Goal: Download file/media

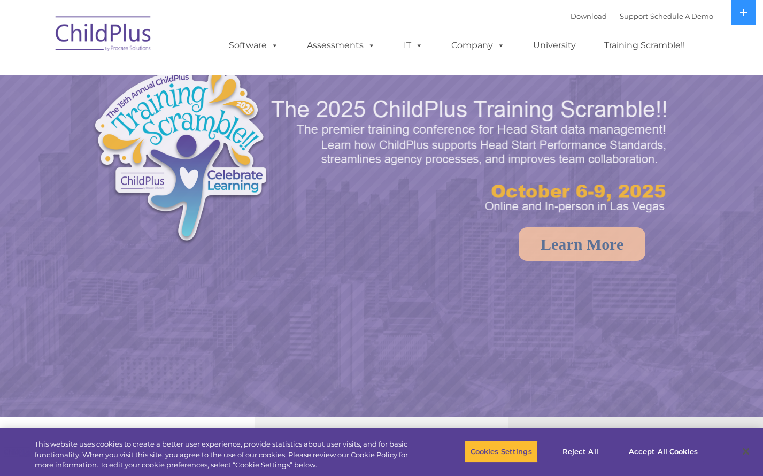
select select "MEDIUM"
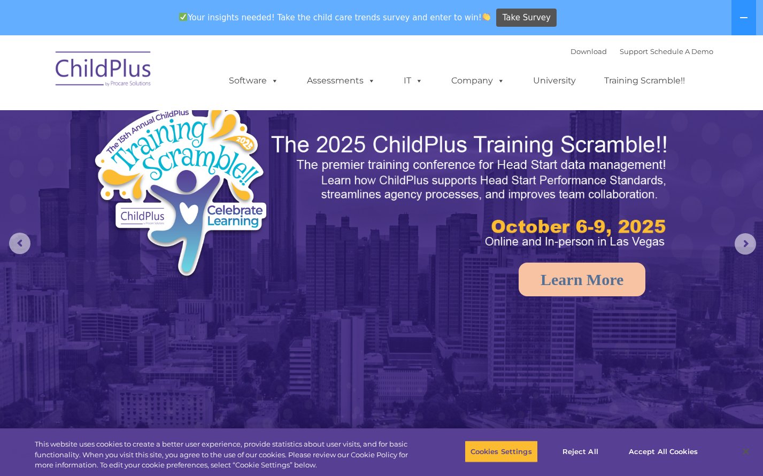
click at [570, 57] on div "Download Support | Schedule A Demo " at bounding box center [641, 51] width 143 height 16
click at [570, 53] on link "Download" at bounding box center [588, 51] width 36 height 9
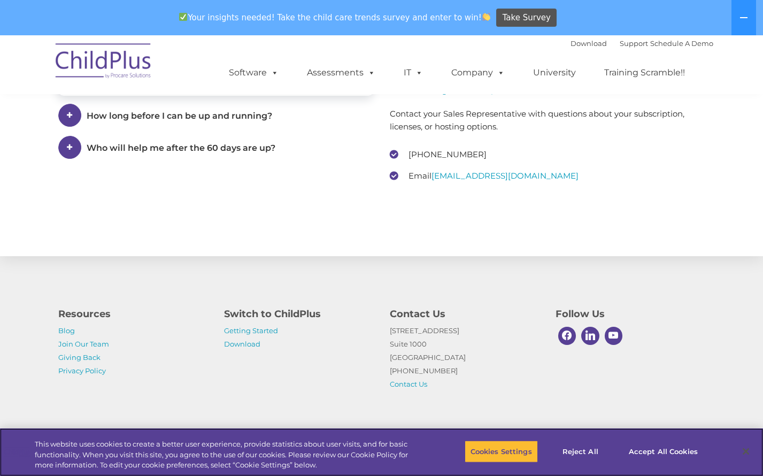
scroll to position [1604, 0]
click at [237, 342] on link "Download" at bounding box center [242, 343] width 36 height 9
